Goal: Check status: Check status

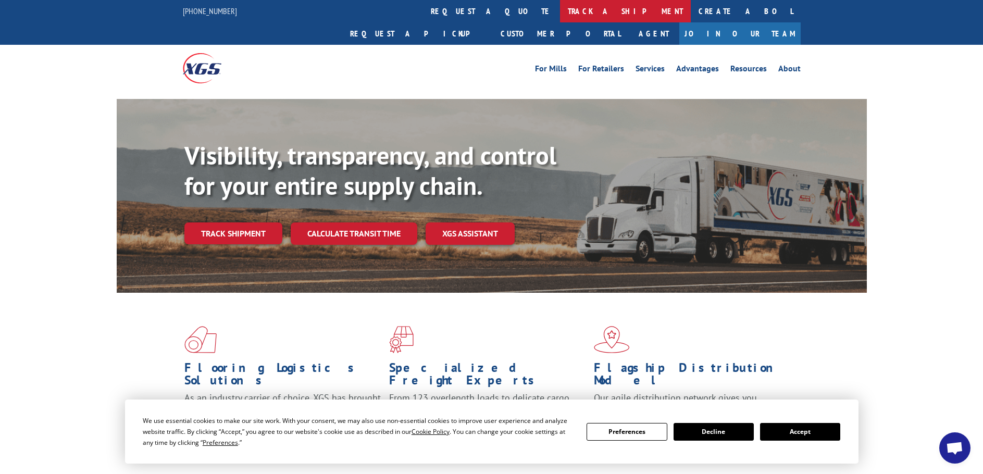
click at [560, 10] on link "track a shipment" at bounding box center [625, 11] width 131 height 22
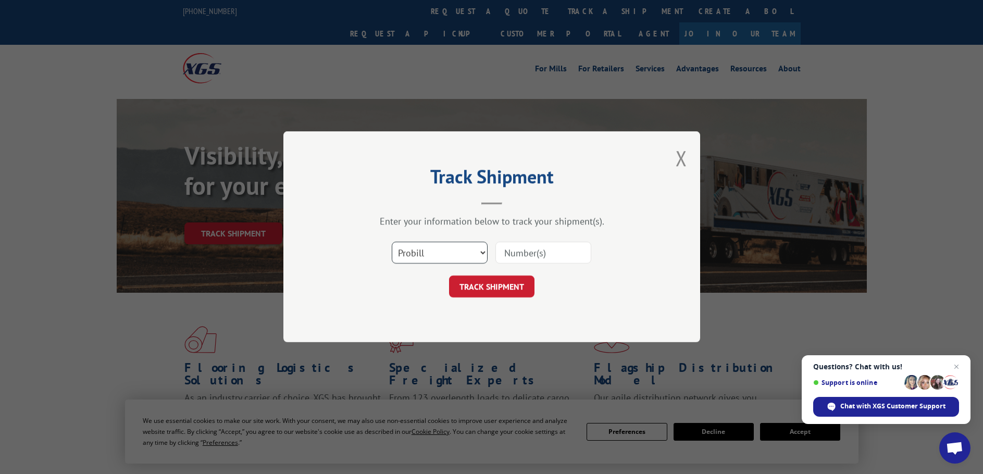
click at [444, 255] on select "Select category... Probill BOL PO" at bounding box center [440, 253] width 96 height 22
select select "bol"
click at [392, 242] on select "Select category... Probill BOL PO" at bounding box center [440, 253] width 96 height 22
paste input "5221232"
type input "5221232"
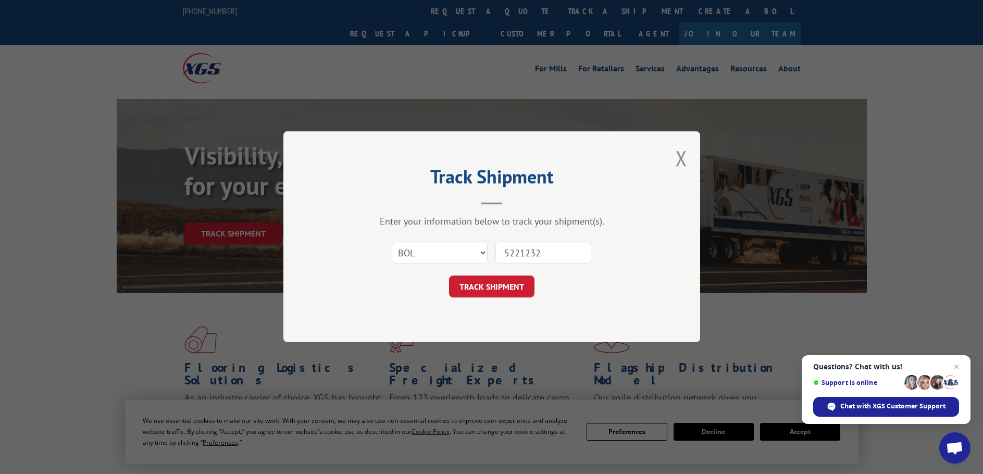
click at [473, 289] on button "TRACK SHIPMENT" at bounding box center [491, 287] width 85 height 22
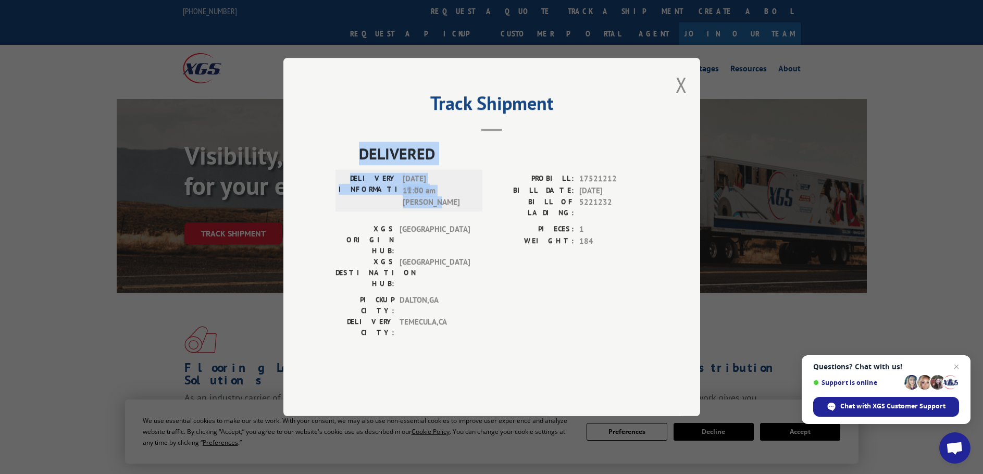
drag, startPoint x: 444, startPoint y: 233, endPoint x: 344, endPoint y: 184, distance: 111.3
click at [344, 184] on div "DELIVERED DELIVERY INFORMATION: [DATE] 11:00 am [PERSON_NAME] PROBILL: 17521212…" at bounding box center [491, 243] width 312 height 202
copy div "DELIVERED DELIVERY INFORMATION: [DATE] 11:00 am [PERSON_NAME]"
